Goal: Task Accomplishment & Management: Complete application form

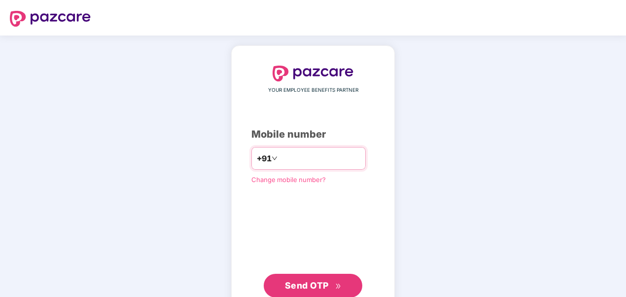
type input "**********"
click at [308, 284] on span "Send OTP" at bounding box center [307, 285] width 44 height 10
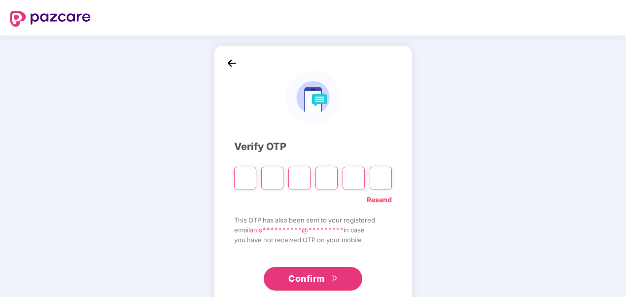
type input "*"
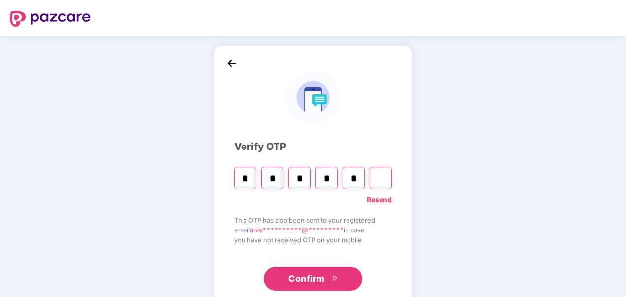
type input "*"
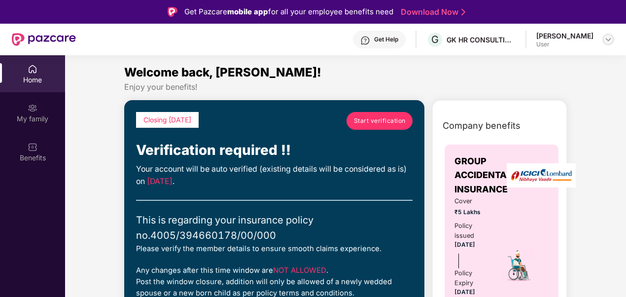
click at [606, 37] on img at bounding box center [609, 40] width 8 height 8
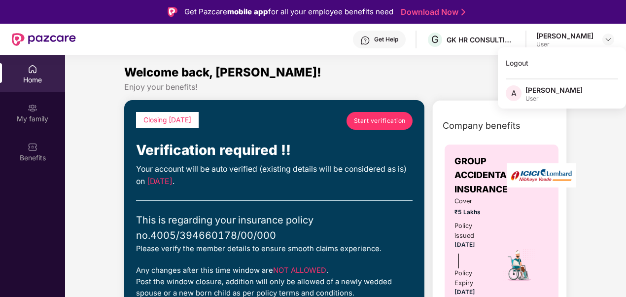
click at [545, 91] on div "[PERSON_NAME]" at bounding box center [554, 89] width 57 height 9
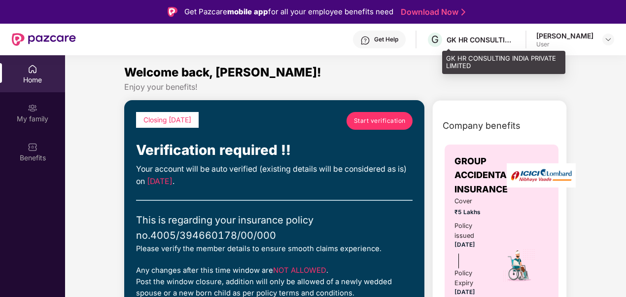
click at [504, 42] on div "GK HR CONSULTING INDIA PRIVATE LIMITED" at bounding box center [481, 39] width 69 height 9
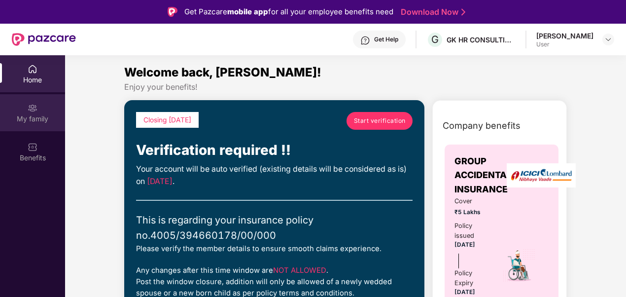
click at [31, 107] on img at bounding box center [33, 108] width 10 height 10
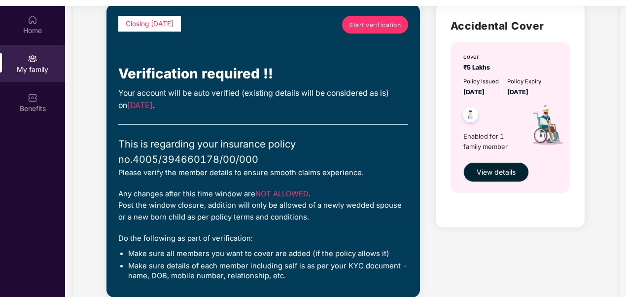
scroll to position [50, 0]
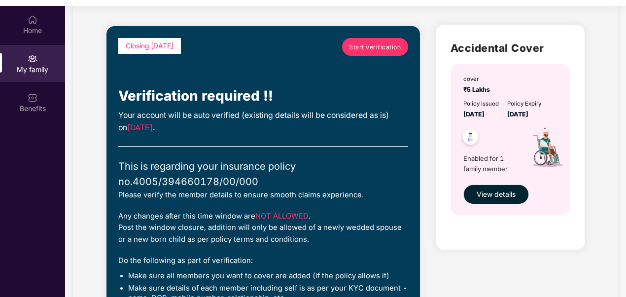
click at [501, 196] on span "View details" at bounding box center [496, 194] width 39 height 11
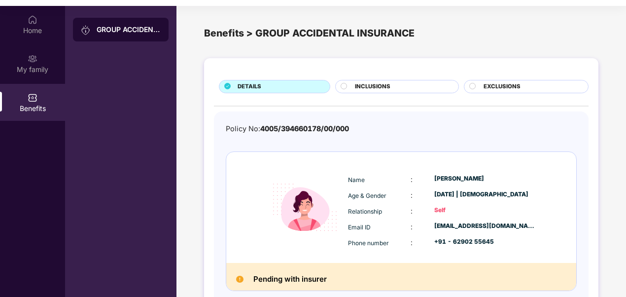
click at [370, 87] on span "INCLUSIONS" at bounding box center [373, 86] width 36 height 9
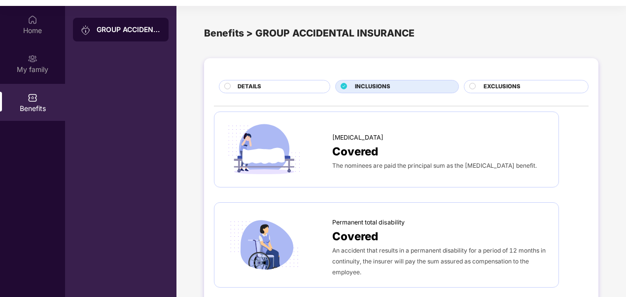
click at [499, 89] on span "EXCLUSIONS" at bounding box center [502, 86] width 37 height 9
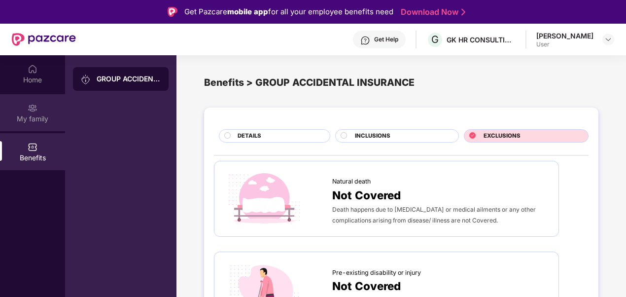
click at [37, 117] on div "My family" at bounding box center [32, 119] width 65 height 10
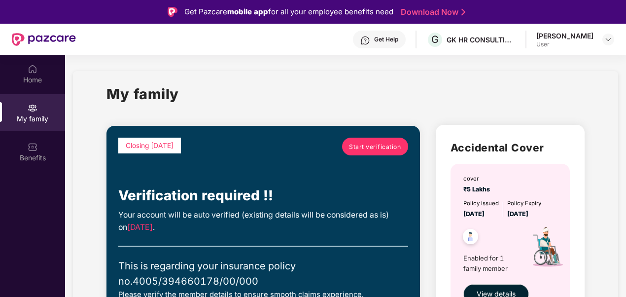
click at [364, 143] on span "Start verification" at bounding box center [375, 146] width 52 height 9
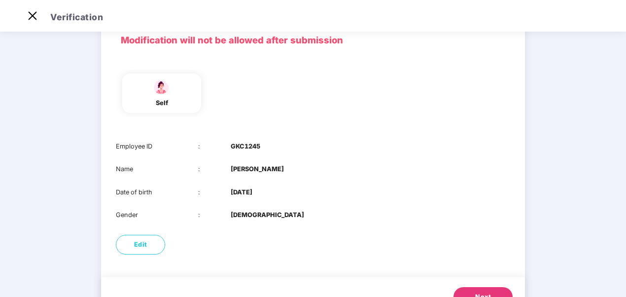
scroll to position [92, 0]
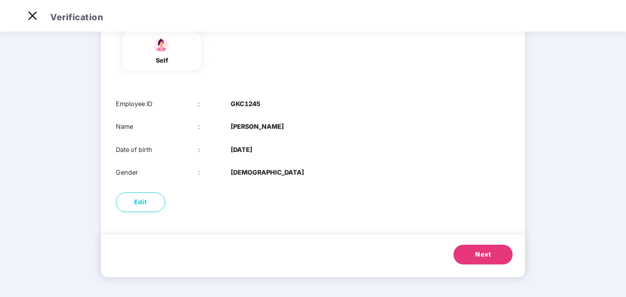
click at [472, 248] on button "Next" at bounding box center [483, 255] width 59 height 20
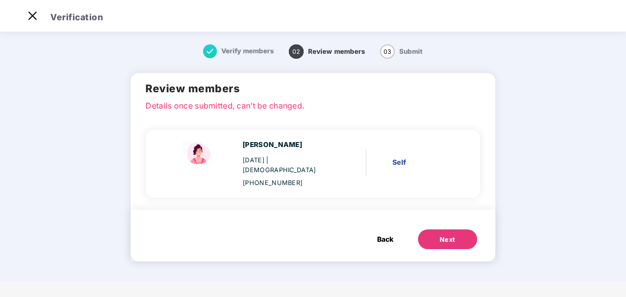
click at [452, 235] on div "Next" at bounding box center [448, 240] width 16 height 10
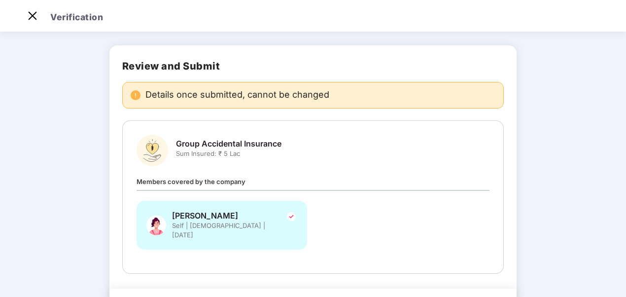
scroll to position [73, 0]
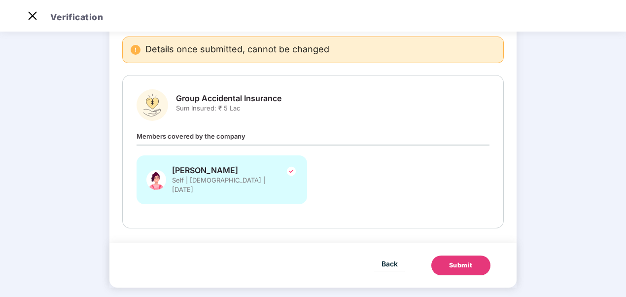
click at [452, 260] on div "Submit" at bounding box center [461, 265] width 24 height 10
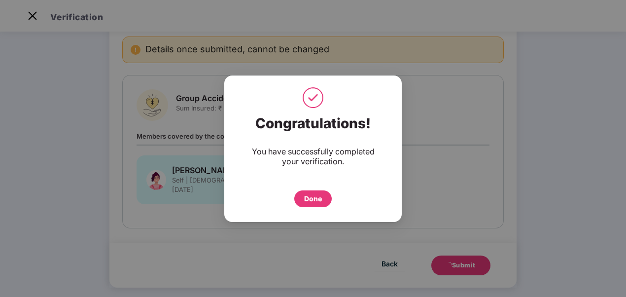
drag, startPoint x: 317, startPoint y: 199, endPoint x: 323, endPoint y: 202, distance: 7.5
click at [317, 199] on div "Done" at bounding box center [313, 198] width 18 height 11
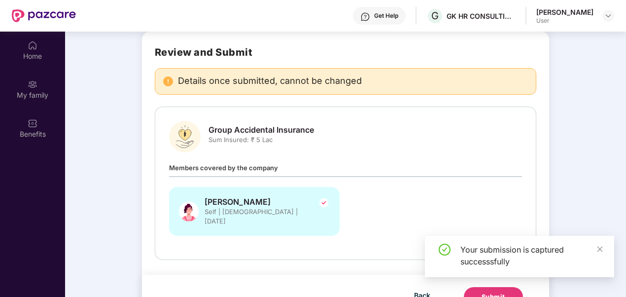
scroll to position [55, 0]
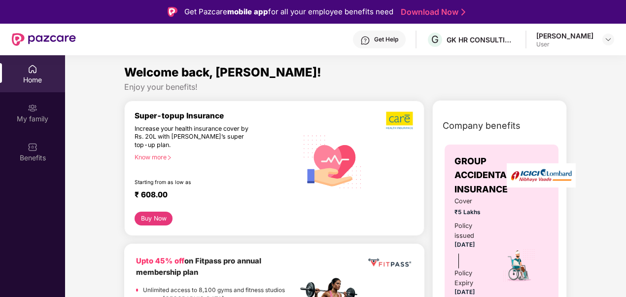
click at [32, 73] on img at bounding box center [33, 69] width 10 height 10
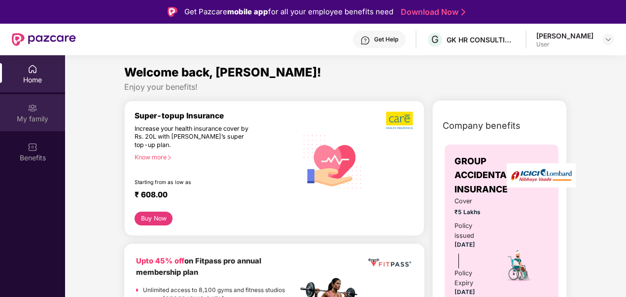
click at [35, 111] on img at bounding box center [33, 108] width 10 height 10
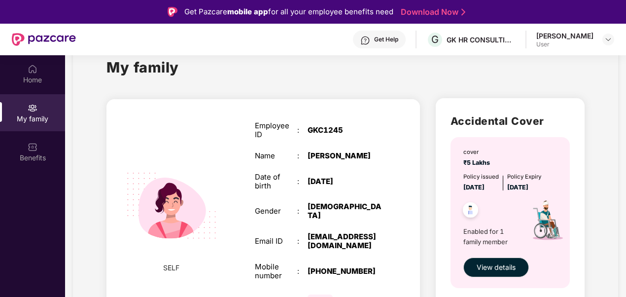
scroll to position [38, 0]
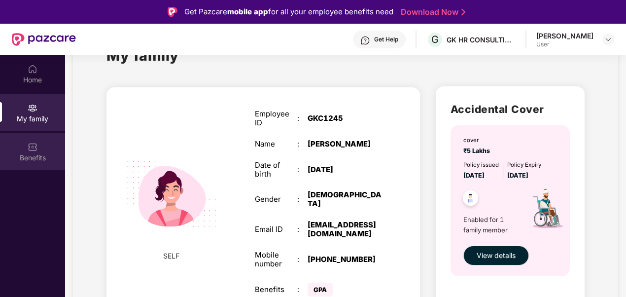
click at [35, 148] on img at bounding box center [33, 147] width 10 height 10
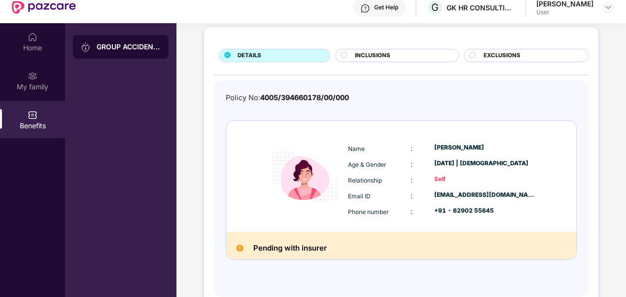
scroll to position [55, 0]
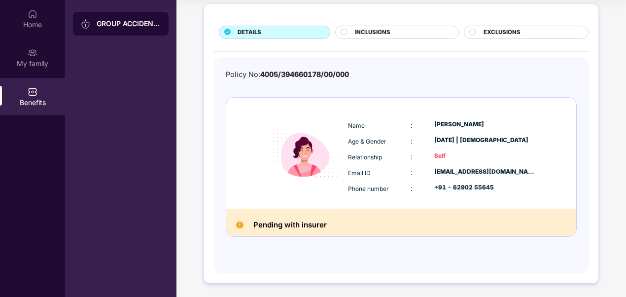
click at [311, 222] on h2 "Pending with insurer" at bounding box center [289, 224] width 73 height 13
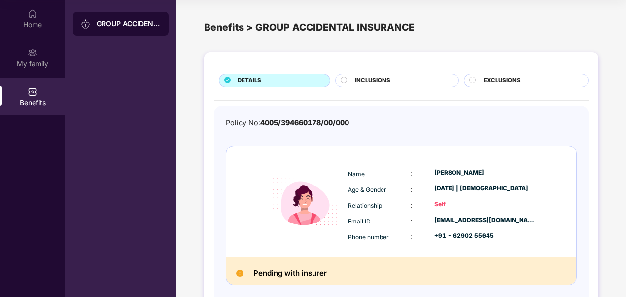
scroll to position [0, 0]
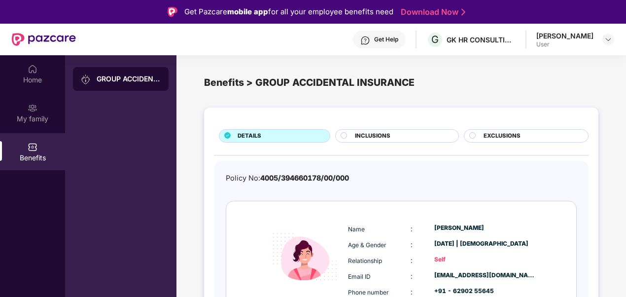
click at [402, 133] on div "INCLUSIONS" at bounding box center [401, 137] width 103 height 10
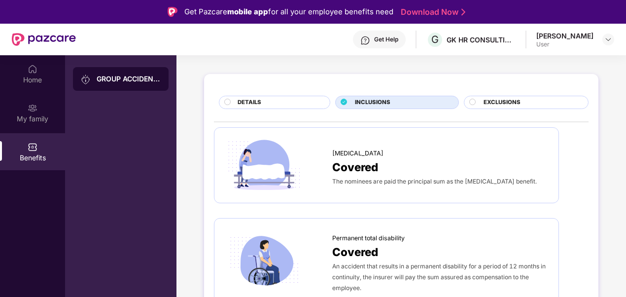
scroll to position [49, 0]
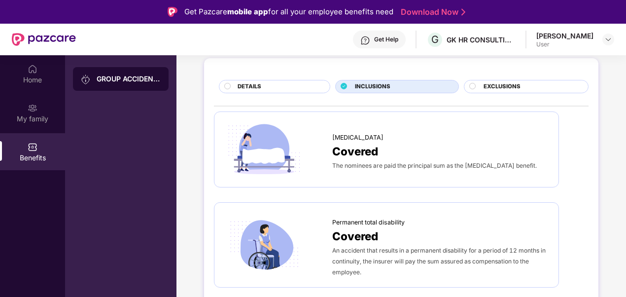
click at [367, 149] on span "Covered" at bounding box center [355, 151] width 46 height 17
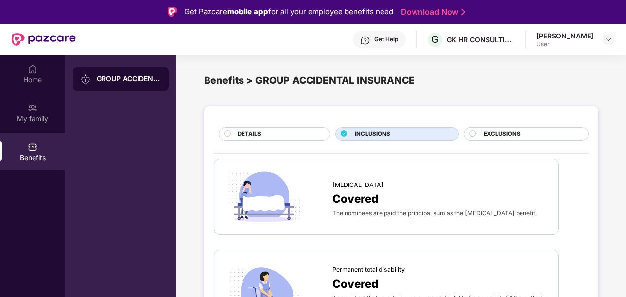
scroll to position [0, 0]
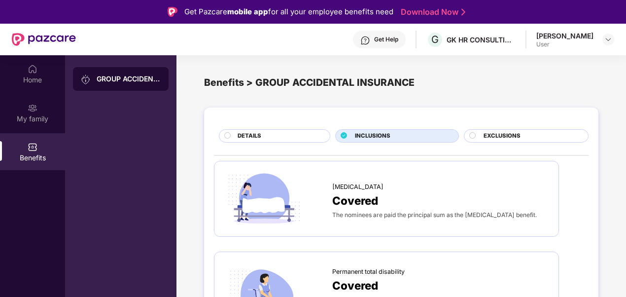
click at [523, 138] on div "EXCLUSIONS" at bounding box center [531, 137] width 105 height 10
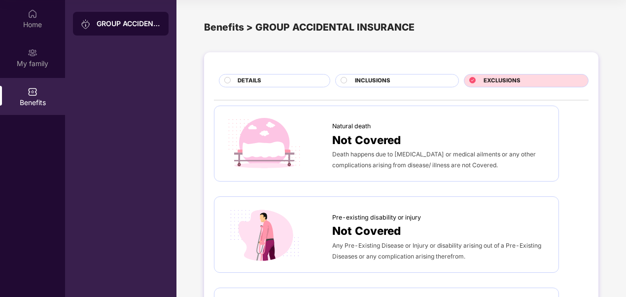
click at [353, 82] on div "INCLUSIONS" at bounding box center [401, 81] width 103 height 10
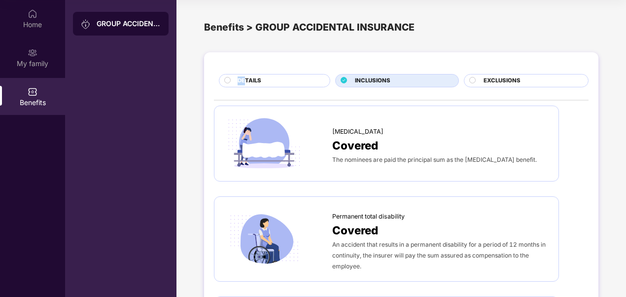
click at [246, 76] on div "DETAILS" at bounding box center [274, 80] width 111 height 13
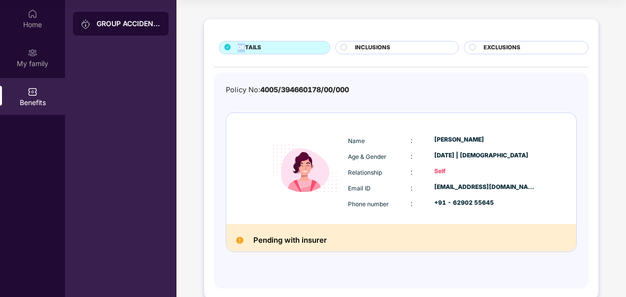
scroll to position [48, 0]
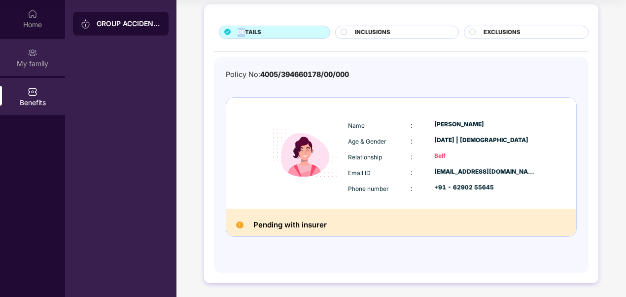
click at [36, 50] on img at bounding box center [33, 53] width 10 height 10
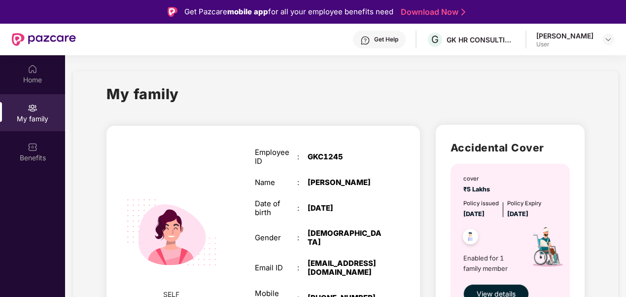
scroll to position [38, 0]
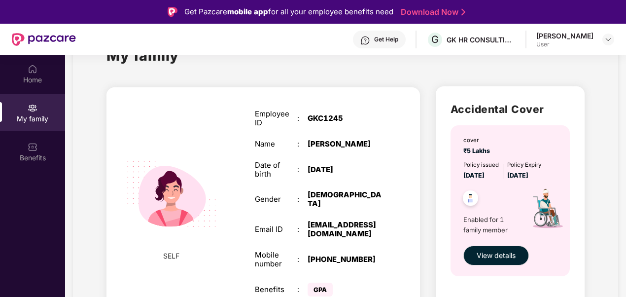
click at [468, 197] on img at bounding box center [471, 199] width 24 height 24
click at [487, 256] on span "View details" at bounding box center [496, 255] width 39 height 11
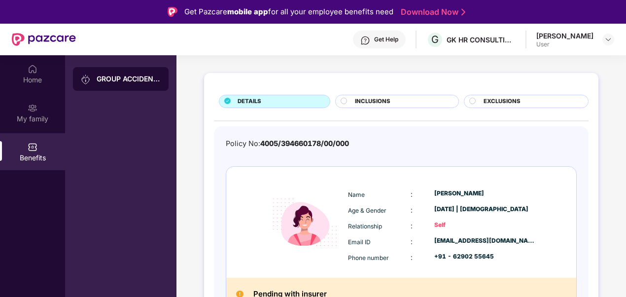
scroll to position [48, 0]
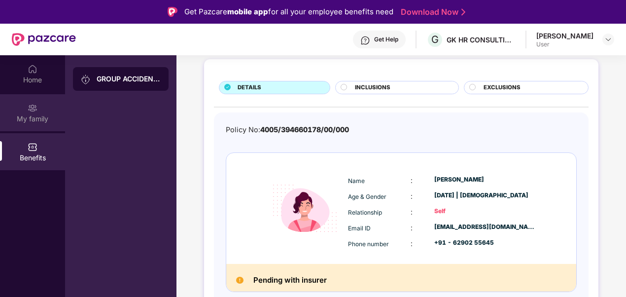
click at [38, 111] on div "My family" at bounding box center [32, 112] width 65 height 37
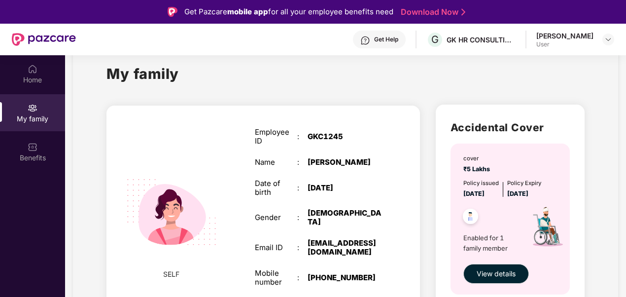
scroll to position [38, 0]
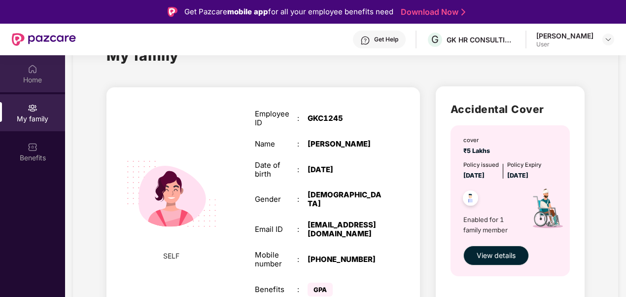
click at [41, 81] on div "Home" at bounding box center [32, 80] width 65 height 10
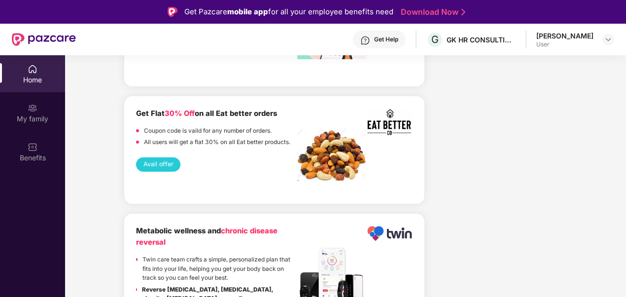
scroll to position [2035, 0]
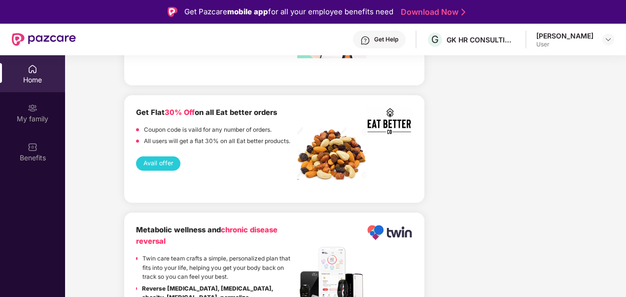
click at [28, 62] on div "Home" at bounding box center [32, 73] width 65 height 37
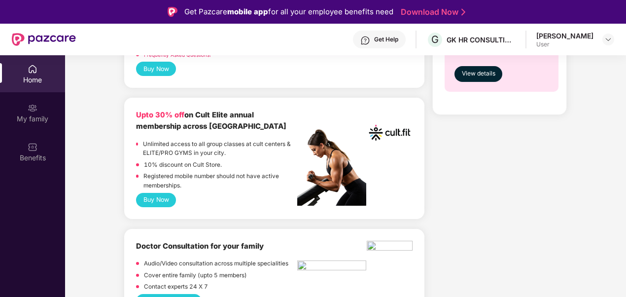
scroll to position [310, 0]
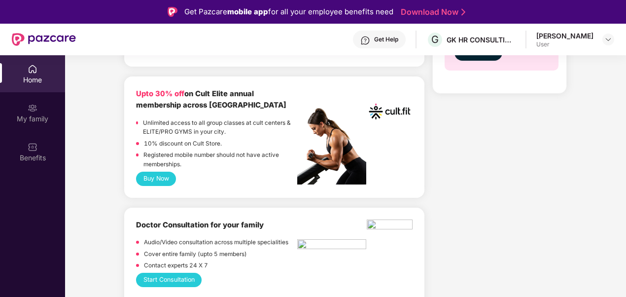
click at [26, 68] on div "Home" at bounding box center [32, 73] width 65 height 37
